Goal: Use online tool/utility: Utilize a website feature to perform a specific function

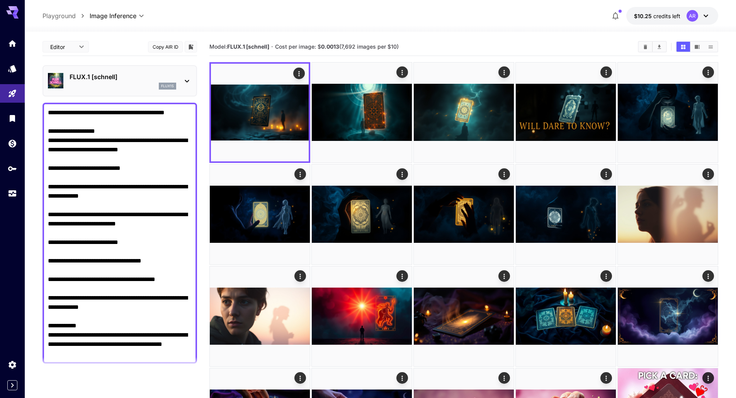
scroll to position [66, 0]
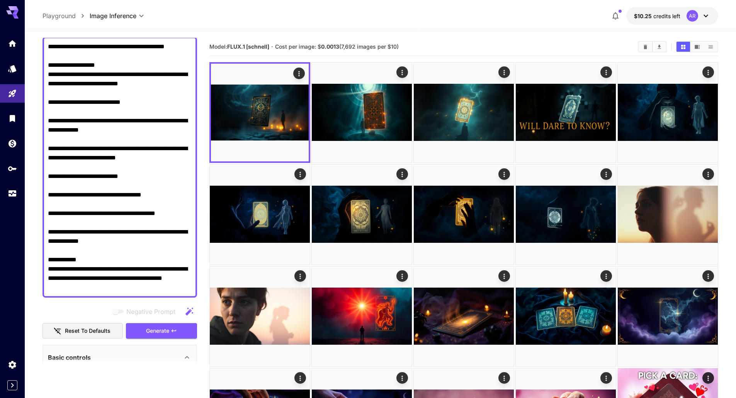
click at [160, 336] on button "Generate" at bounding box center [161, 331] width 71 height 16
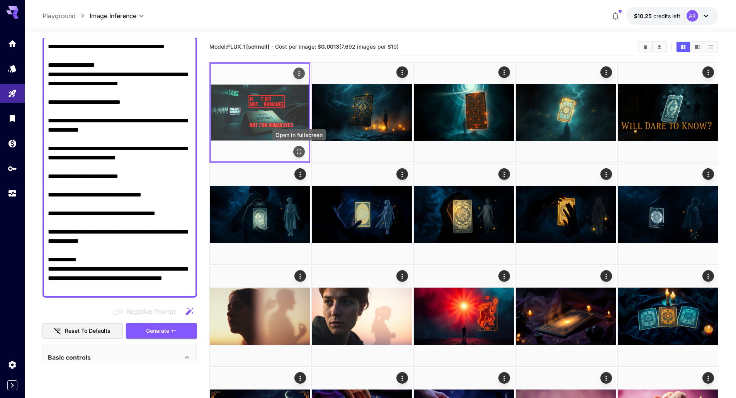
click at [302, 153] on icon "Open in fullscreen" at bounding box center [299, 152] width 8 height 8
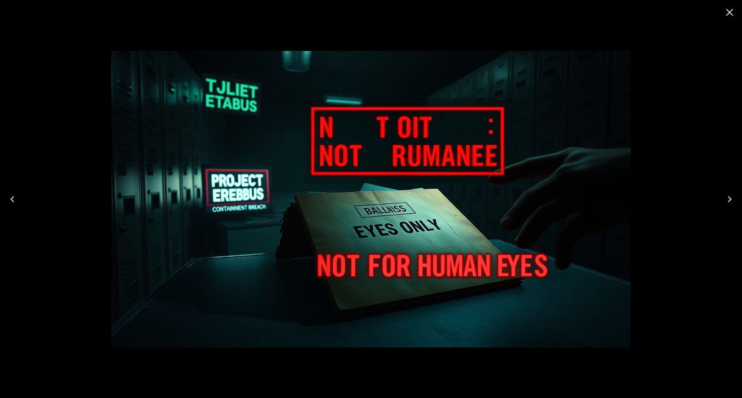
click at [733, 10] on icon "Close" at bounding box center [729, 12] width 12 height 12
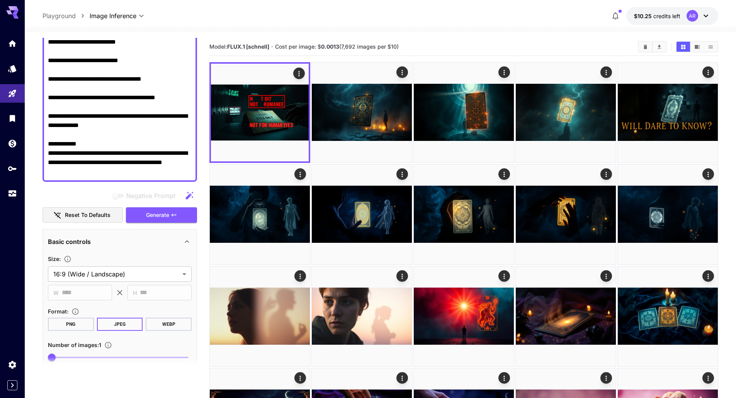
scroll to position [0, 0]
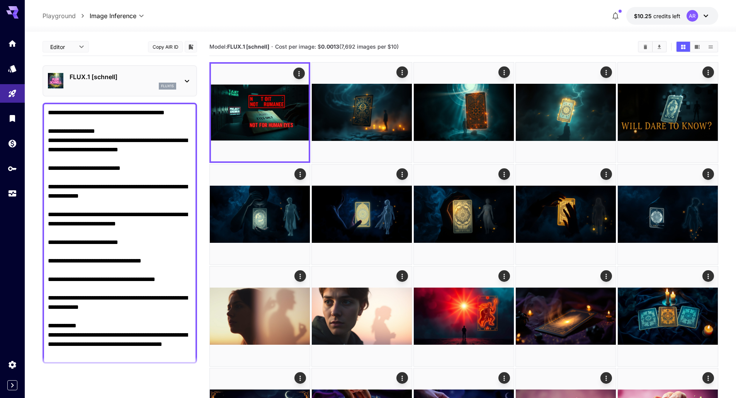
click at [99, 162] on textarea "**********" at bounding box center [120, 233] width 144 height 250
paste textarea "**********"
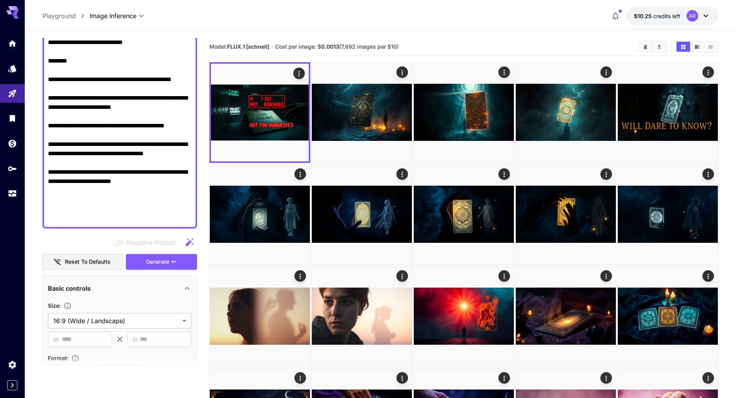
scroll to position [343, 0]
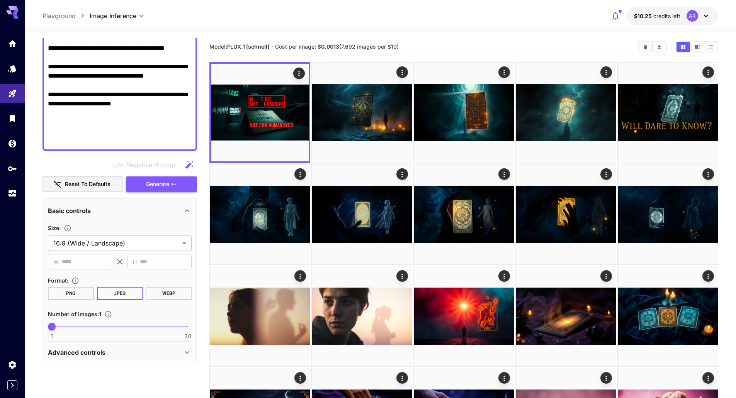
click at [166, 183] on span "Generate" at bounding box center [157, 185] width 23 height 10
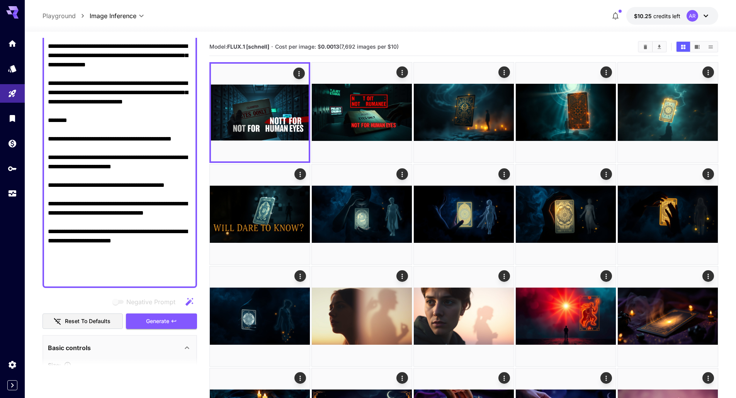
scroll to position [188, 0]
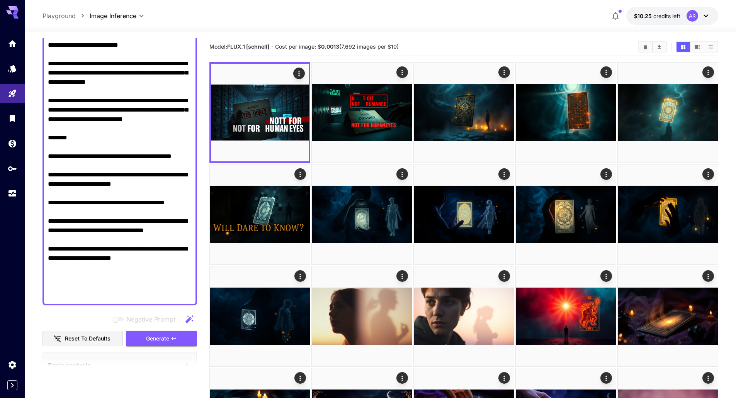
click at [129, 289] on textarea "Negative Prompt" at bounding box center [120, 110] width 144 height 380
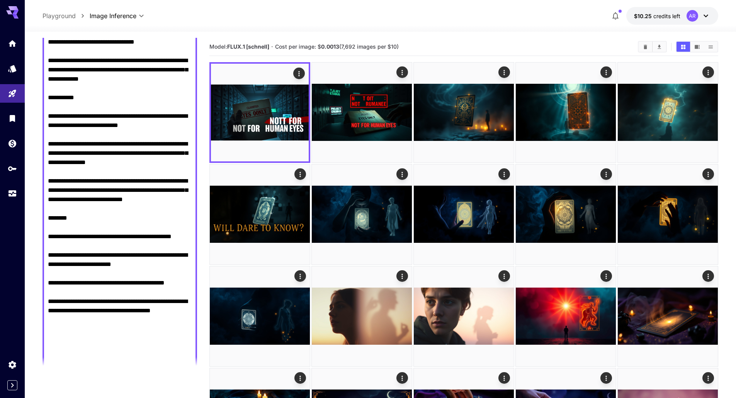
scroll to position [232, 0]
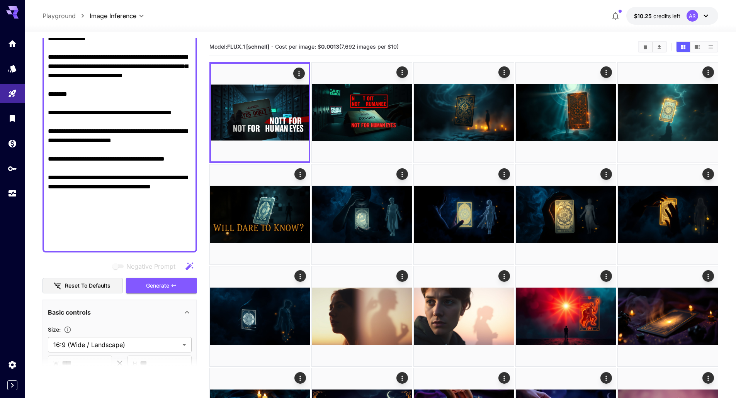
type textarea "**********"
click at [155, 273] on div "Negative Prompt" at bounding box center [119, 266] width 155 height 15
click at [154, 284] on span "Generate" at bounding box center [157, 286] width 23 height 10
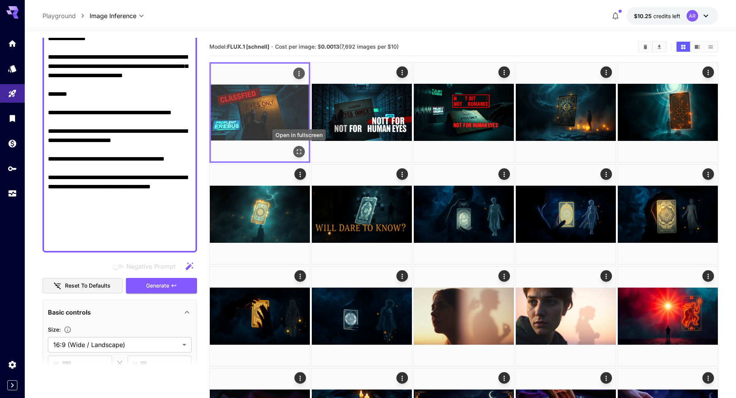
click at [298, 152] on icon "Open in fullscreen" at bounding box center [299, 152] width 8 height 8
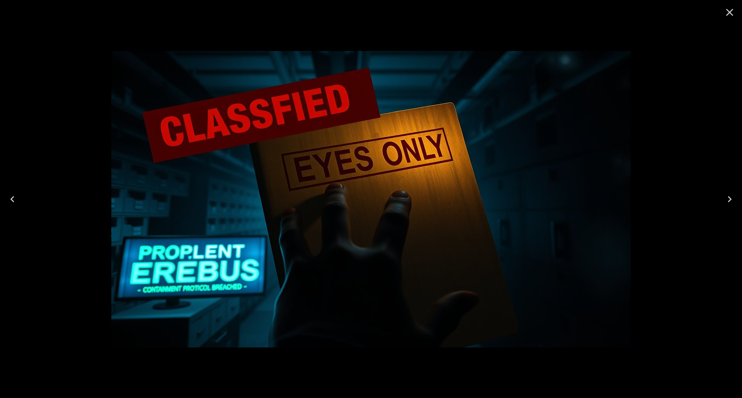
click at [578, 196] on img at bounding box center [370, 199] width 519 height 297
click at [734, 9] on icon "Close" at bounding box center [729, 12] width 12 height 12
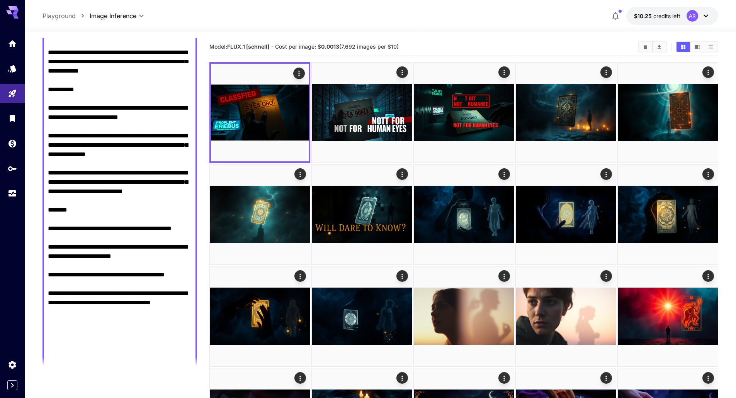
scroll to position [0, 0]
